Goal: Information Seeking & Learning: Learn about a topic

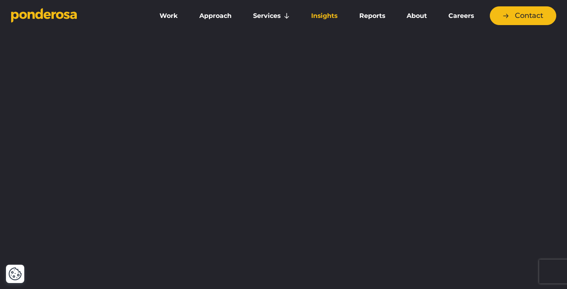
click at [328, 18] on link "Insights" at bounding box center [324, 16] width 45 height 17
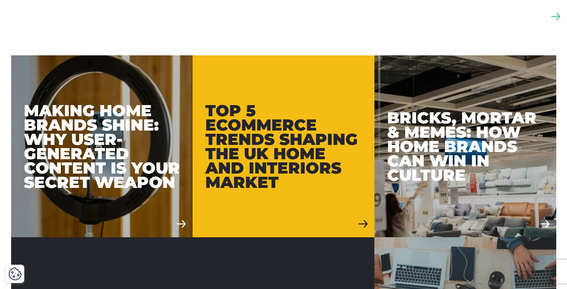
scroll to position [465, 0]
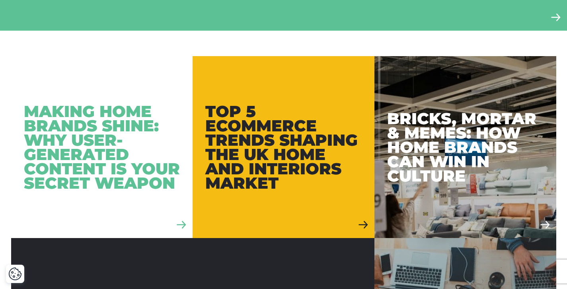
click at [102, 178] on div "Making Home Brands Shine: Why User-Generated Content is Your Secret Weapon" at bounding box center [102, 147] width 156 height 86
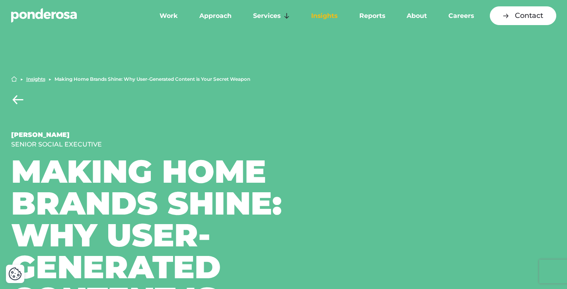
click at [325, 10] on link "Insights" at bounding box center [324, 16] width 45 height 17
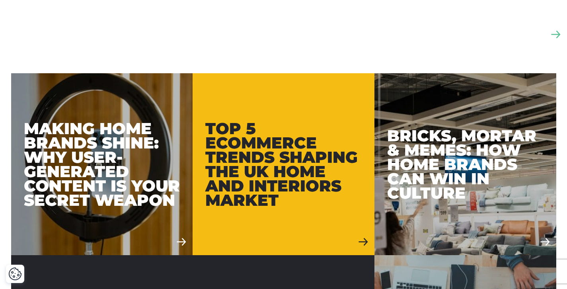
scroll to position [455, 0]
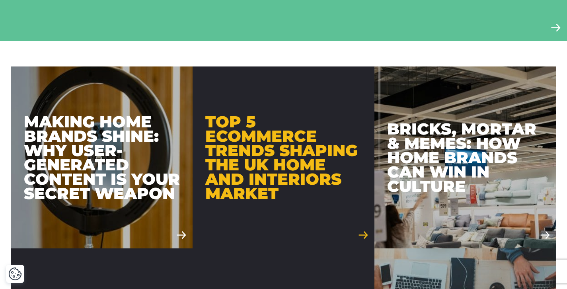
click at [281, 164] on div "Top 5 Ecommerce Trends Shaping the UK Home and Interiors Market" at bounding box center [283, 158] width 156 height 86
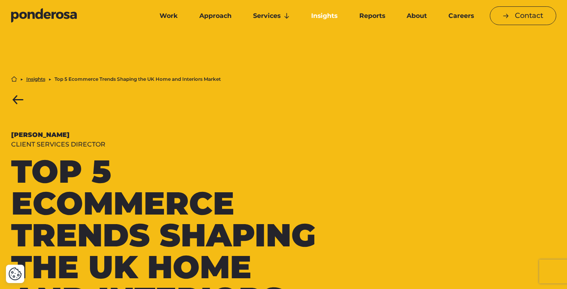
click at [325, 14] on link "Insights" at bounding box center [324, 16] width 45 height 17
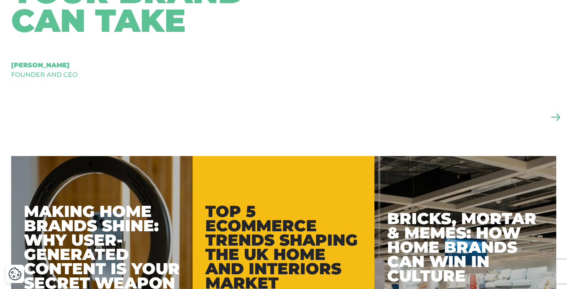
scroll to position [370, 0]
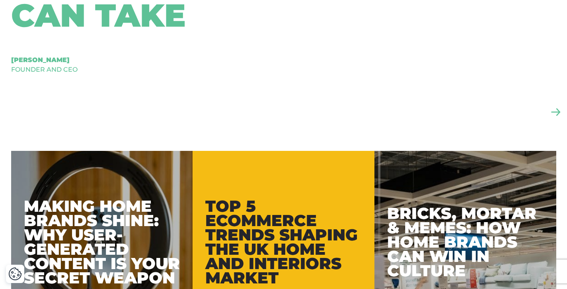
click at [82, 214] on div "Making Home Brands Shine: Why User-Generated Content is Your Secret Weapon" at bounding box center [102, 242] width 156 height 86
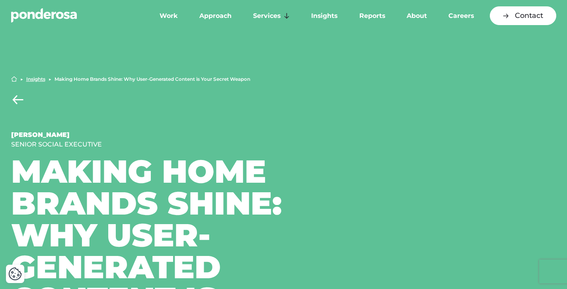
click at [68, 22] on icon "Go to homepage" at bounding box center [44, 15] width 66 height 15
